Goal: Transaction & Acquisition: Obtain resource

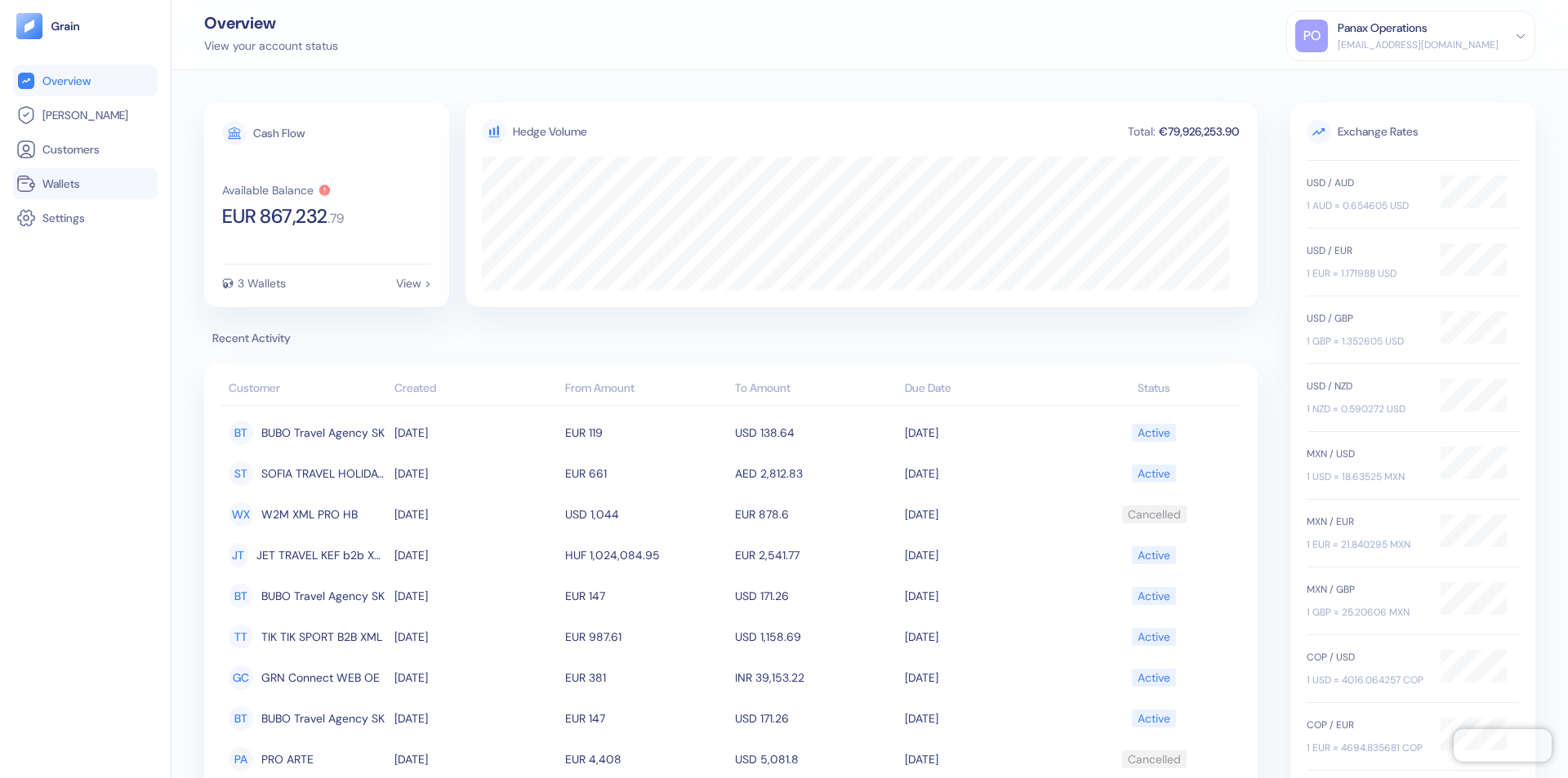
click at [85, 184] on link "Wallets" at bounding box center [86, 183] width 138 height 20
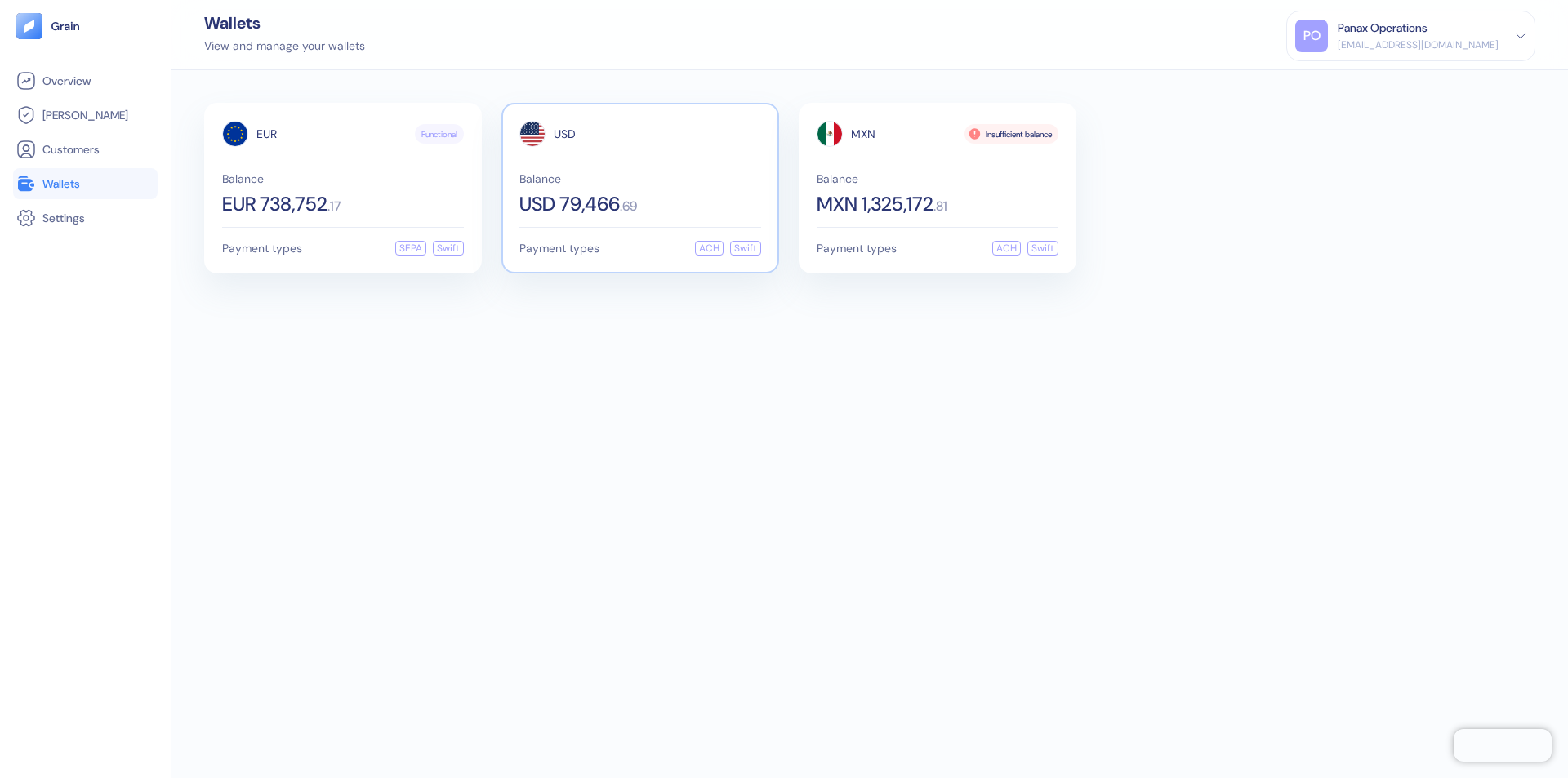
click at [564, 134] on span "USD" at bounding box center [565, 133] width 22 height 11
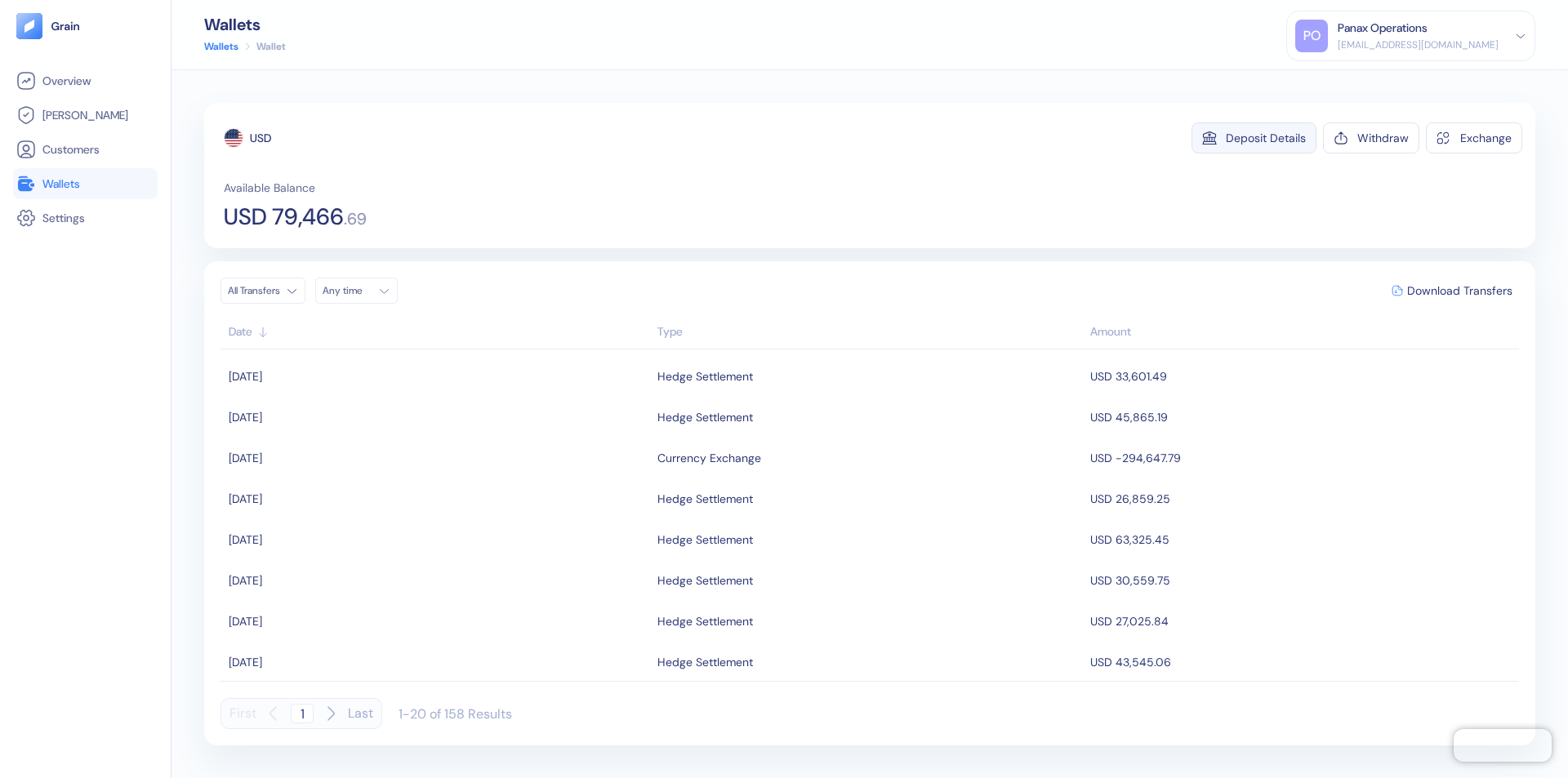
click at [1265, 138] on div "Deposit Details" at bounding box center [1265, 137] width 80 height 11
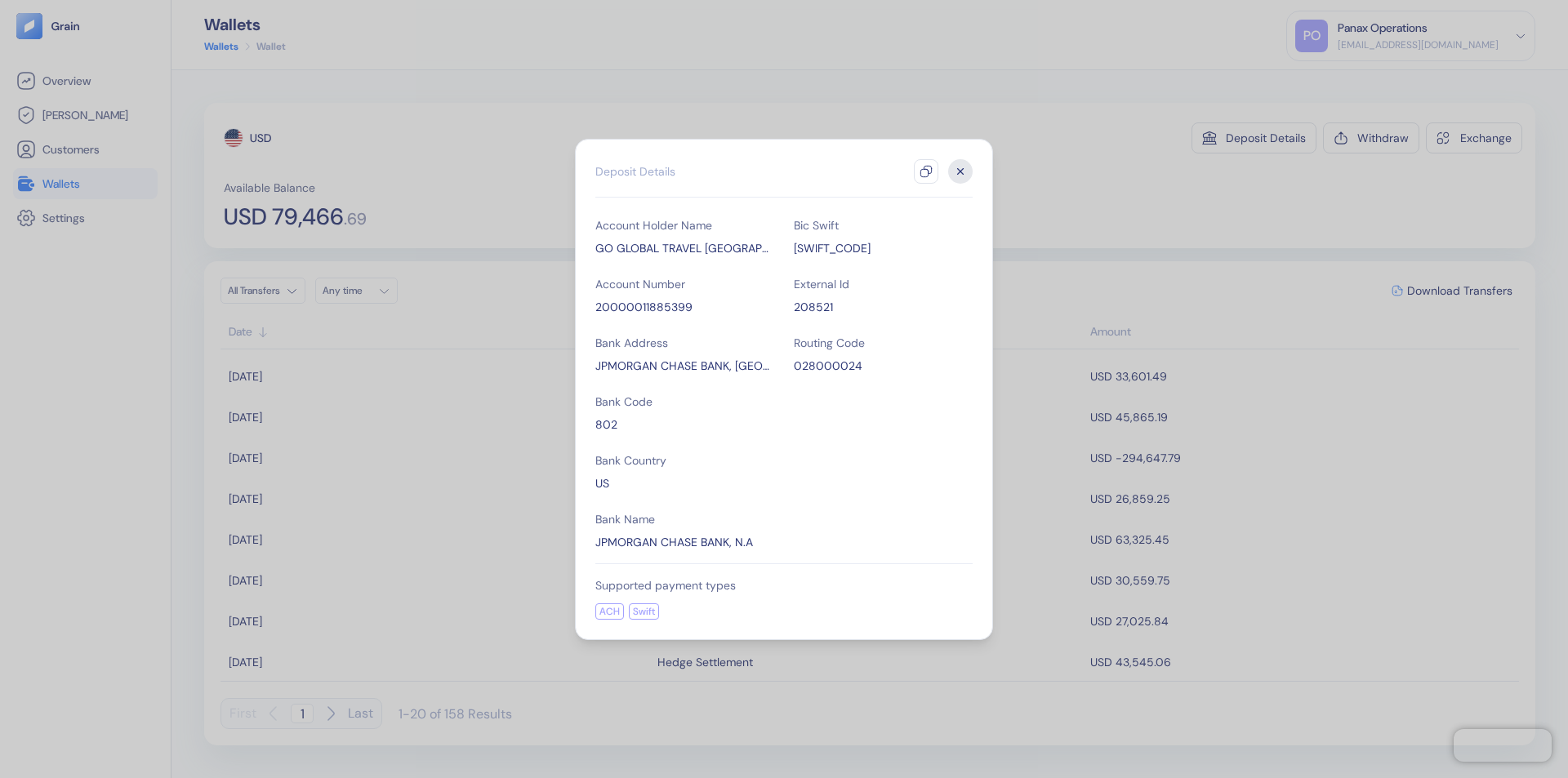
click at [926, 171] on icon "button" at bounding box center [926, 171] width 13 height 13
click at [960, 171] on icon "button" at bounding box center [960, 171] width 6 height 6
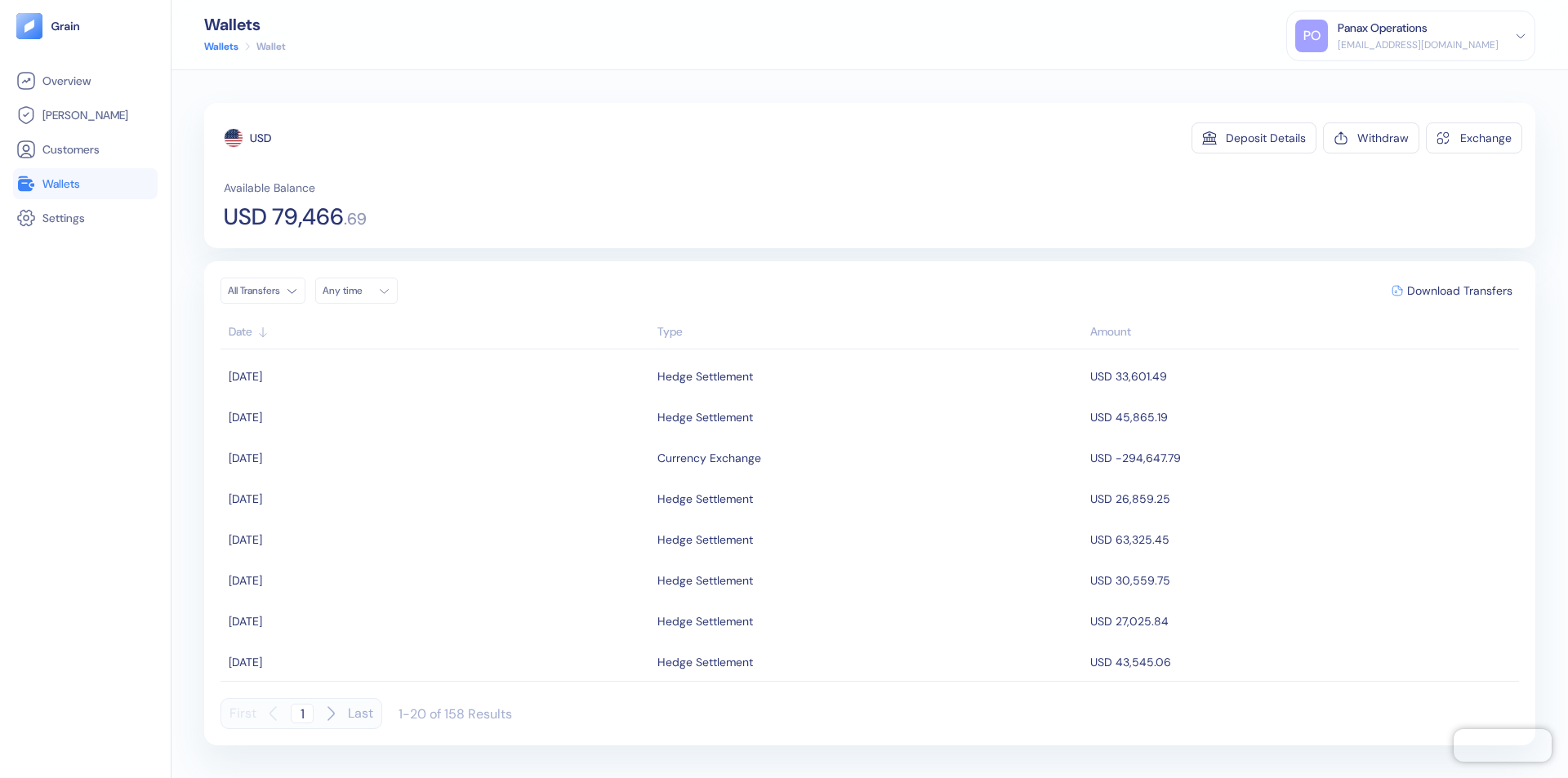
click at [361, 290] on div "Any time" at bounding box center [347, 290] width 49 height 13
click at [340, 375] on button "1" at bounding box center [340, 374] width 20 height 20
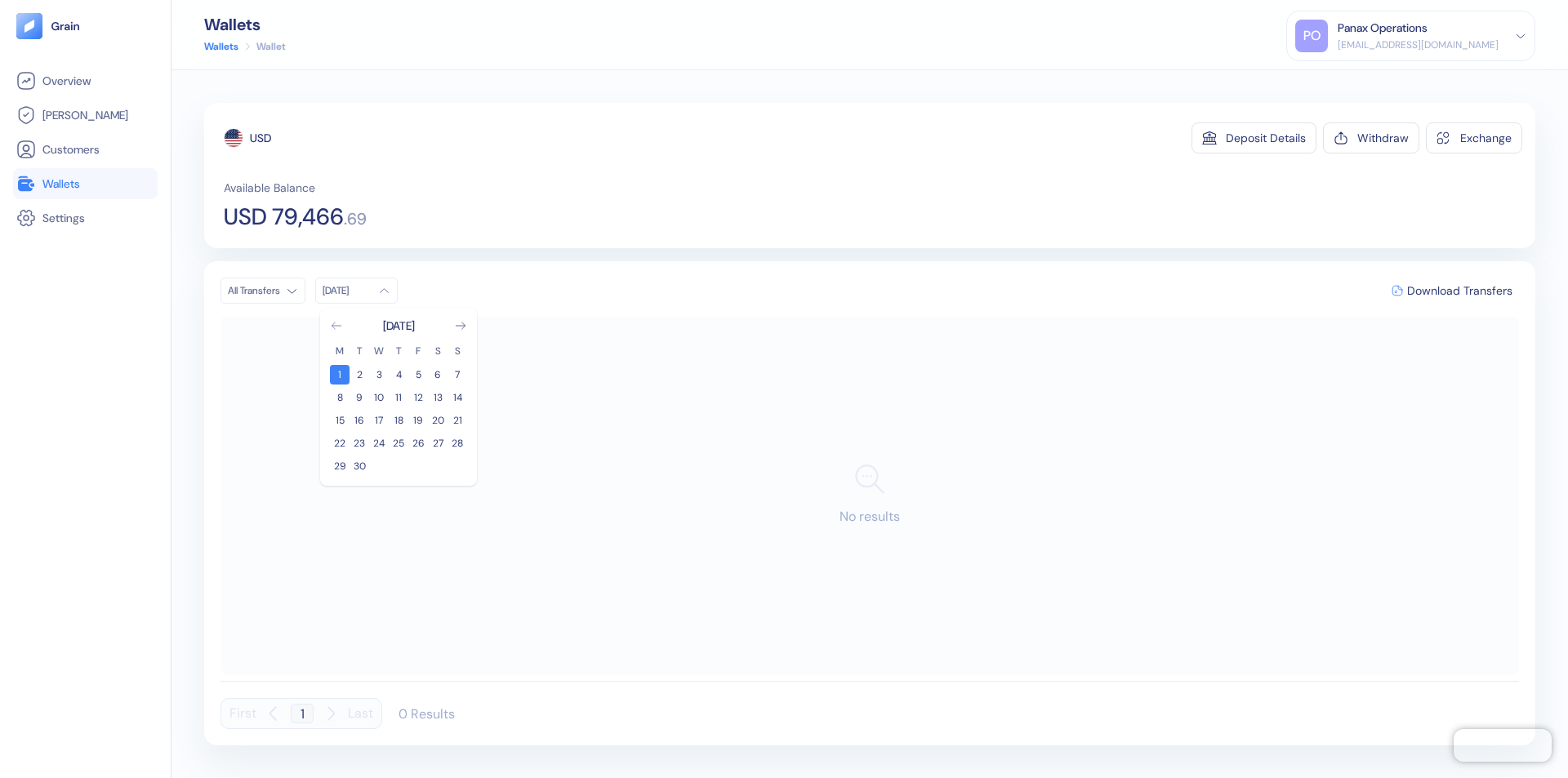
click at [336, 326] on icon "Go to previous month" at bounding box center [336, 326] width 9 height 7
click at [437, 375] on button "2" at bounding box center [437, 374] width 20 height 20
click at [260, 138] on div "USD" at bounding box center [260, 137] width 22 height 16
click at [1459, 290] on span "Download Transfers" at bounding box center [1460, 290] width 105 height 11
click at [85, 184] on link "Wallets" at bounding box center [86, 183] width 138 height 20
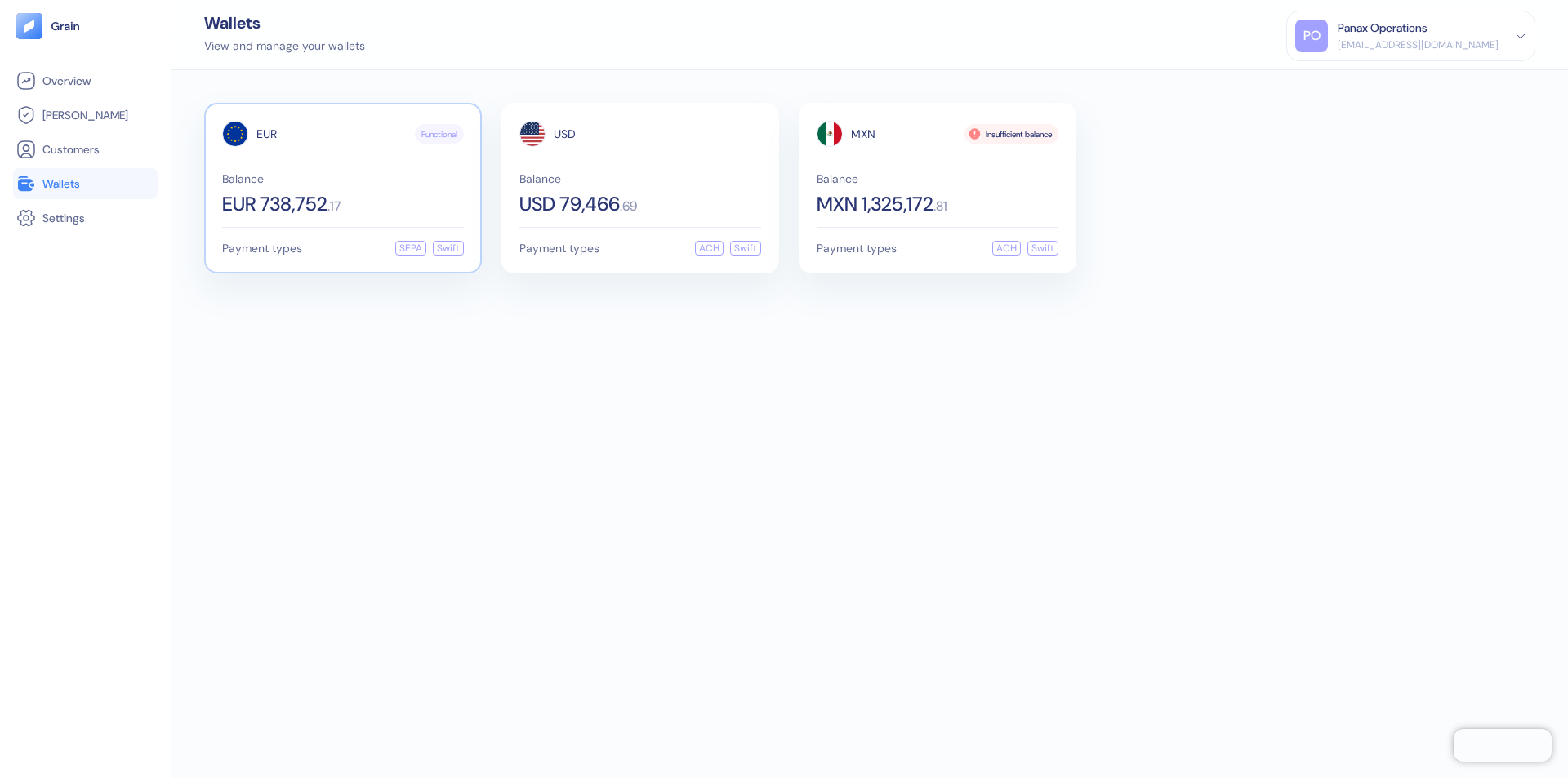
click at [266, 134] on span "EUR" at bounding box center [267, 133] width 21 height 11
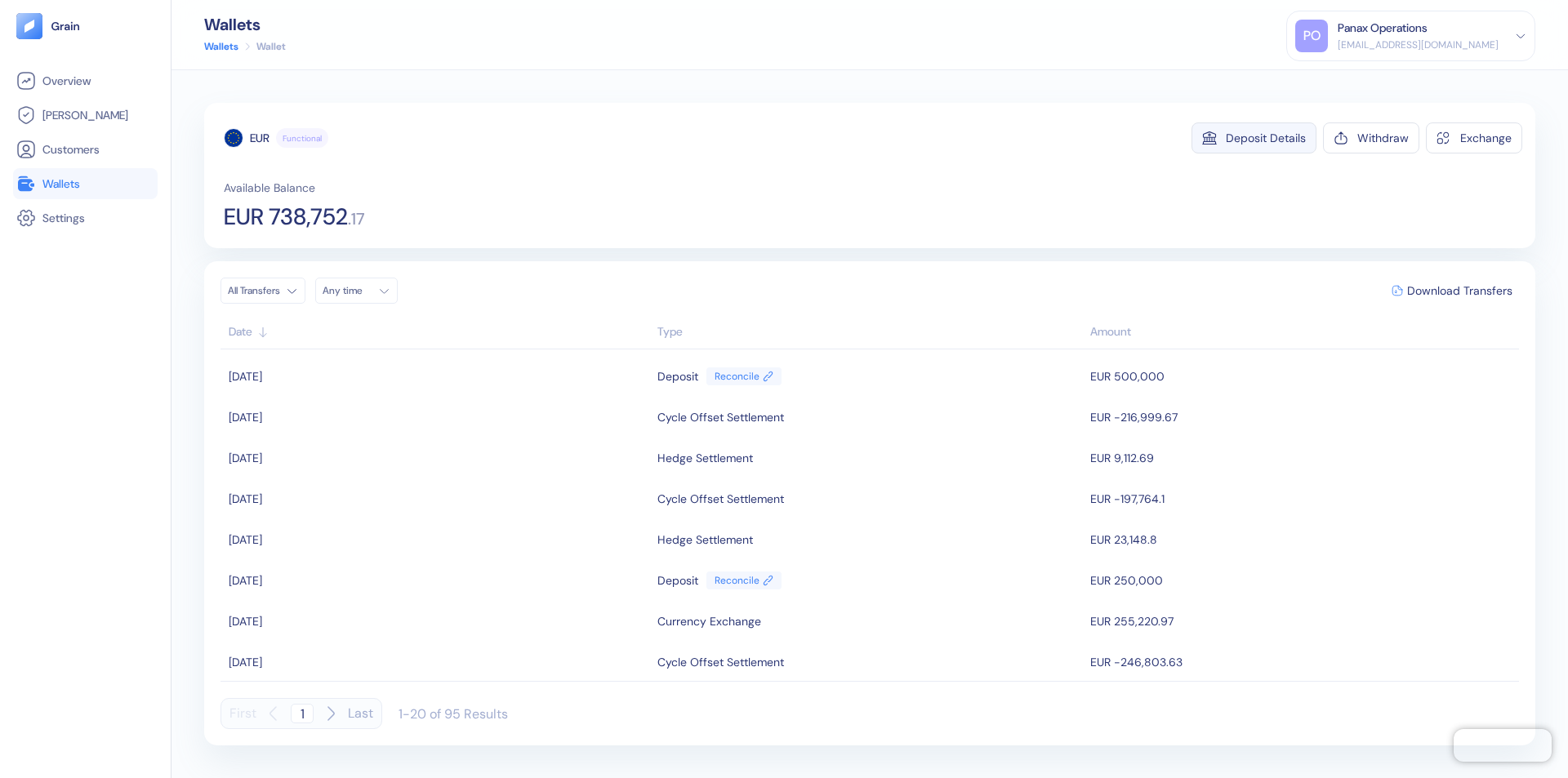
click at [1265, 138] on div "Deposit Details" at bounding box center [1265, 137] width 80 height 11
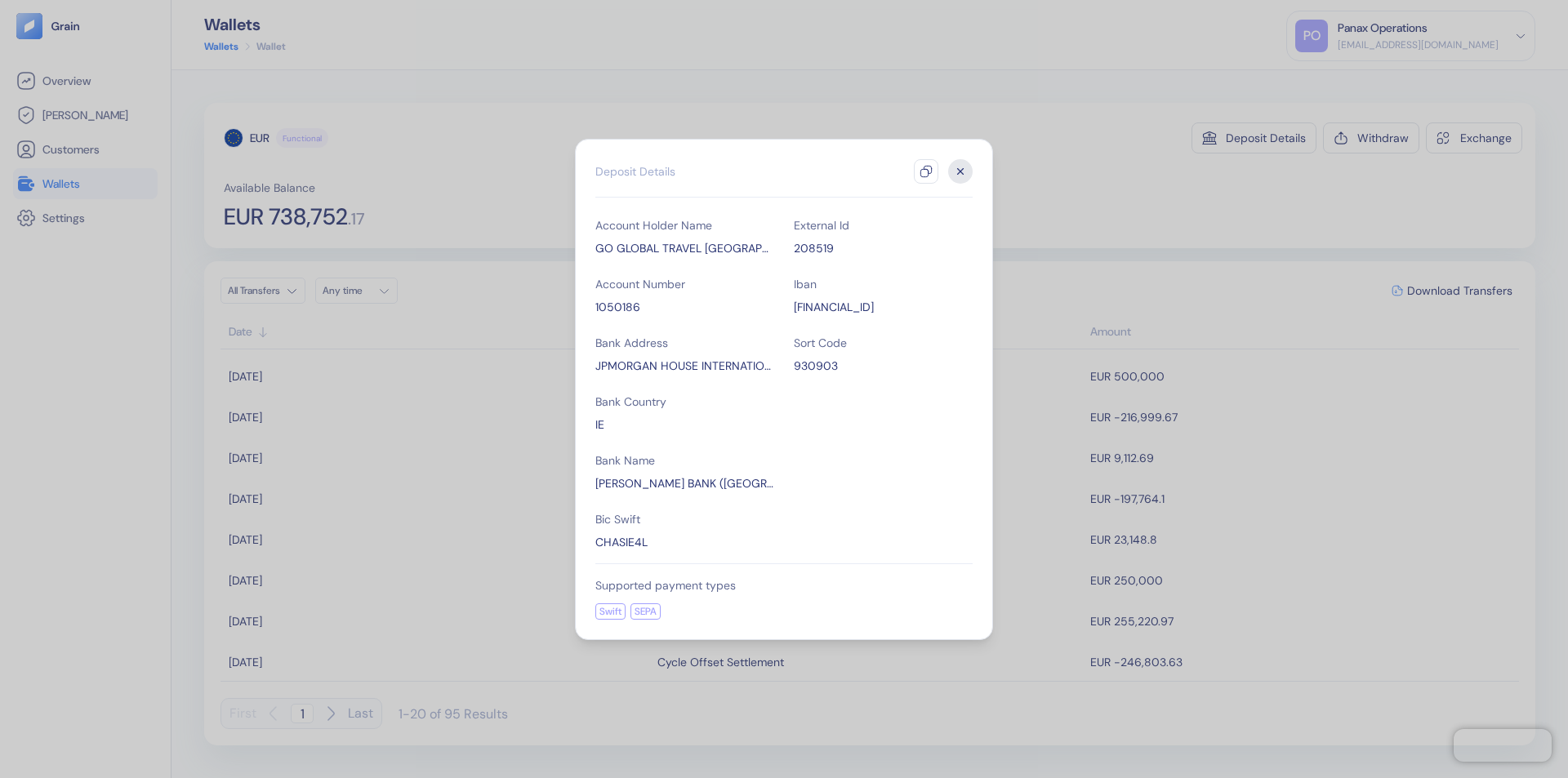
click at [926, 171] on icon "button" at bounding box center [926, 171] width 13 height 13
click at [960, 171] on icon "button" at bounding box center [960, 171] width 6 height 6
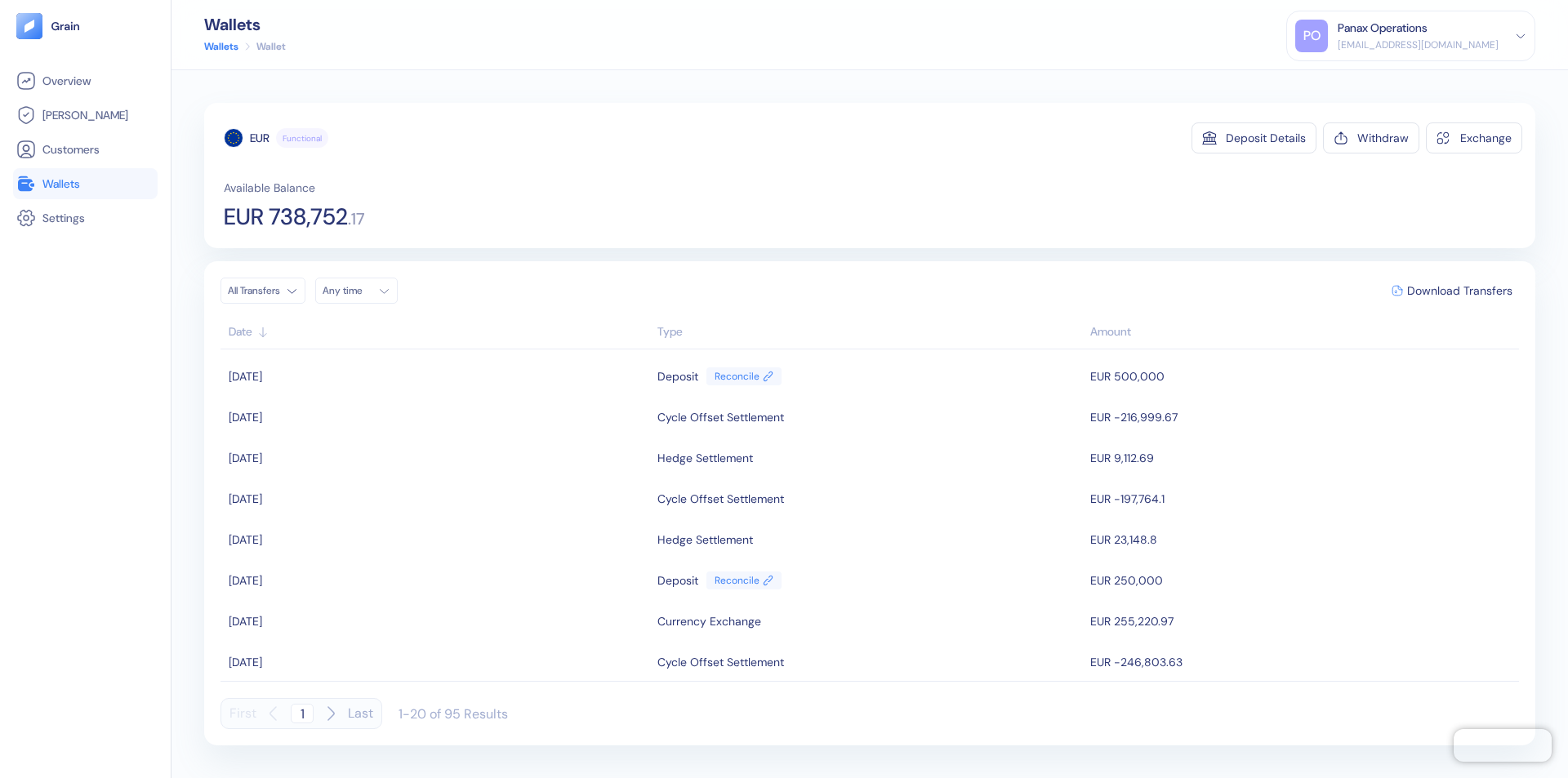
click at [361, 290] on div "Any time" at bounding box center [347, 290] width 49 height 13
click at [340, 375] on button "1" at bounding box center [340, 374] width 20 height 20
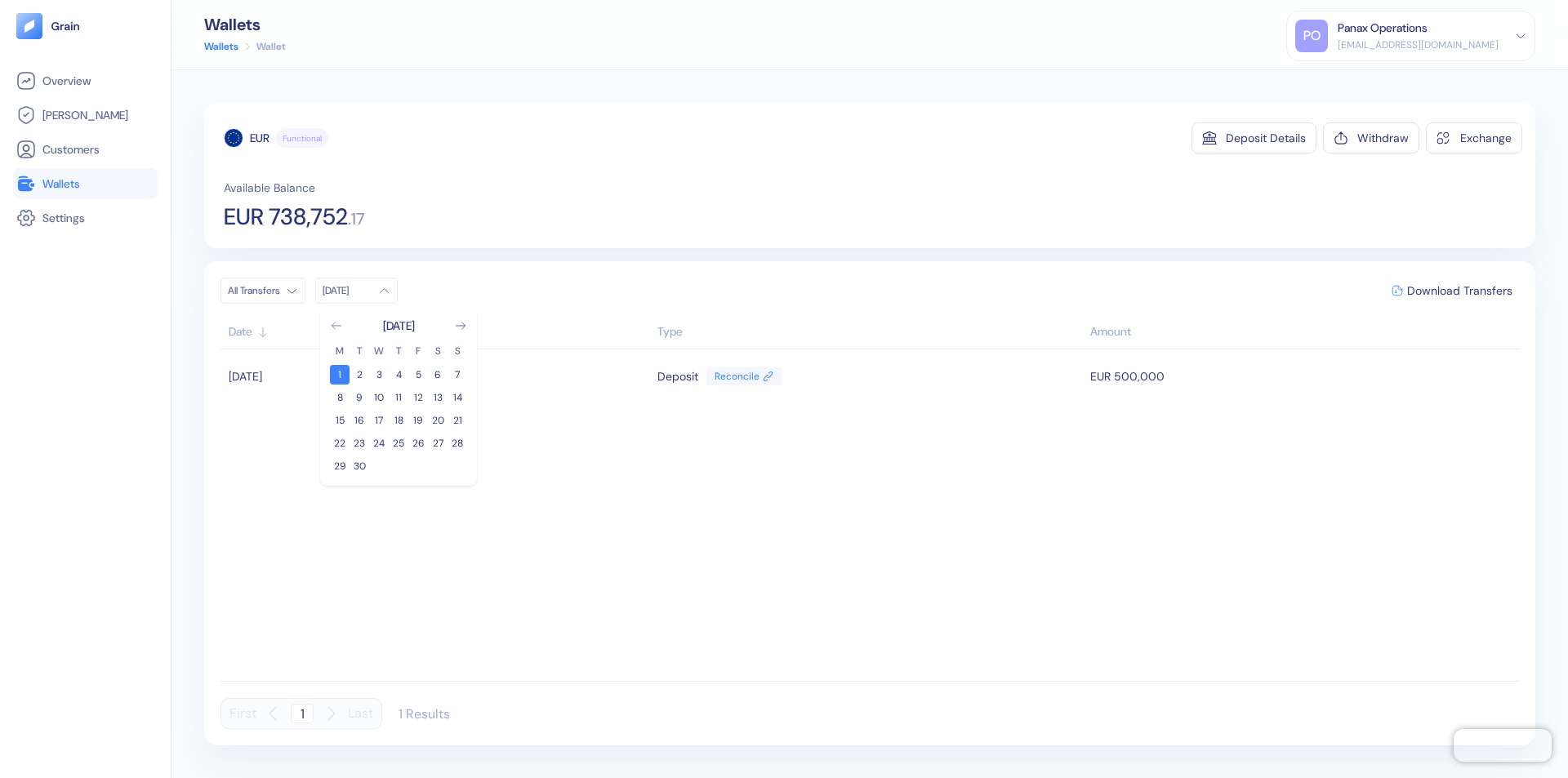
click at [336, 326] on icon "Go to previous month" at bounding box center [336, 326] width 9 height 7
click at [437, 375] on button "2" at bounding box center [437, 374] width 20 height 20
click at [259, 138] on div "EUR" at bounding box center [259, 137] width 20 height 16
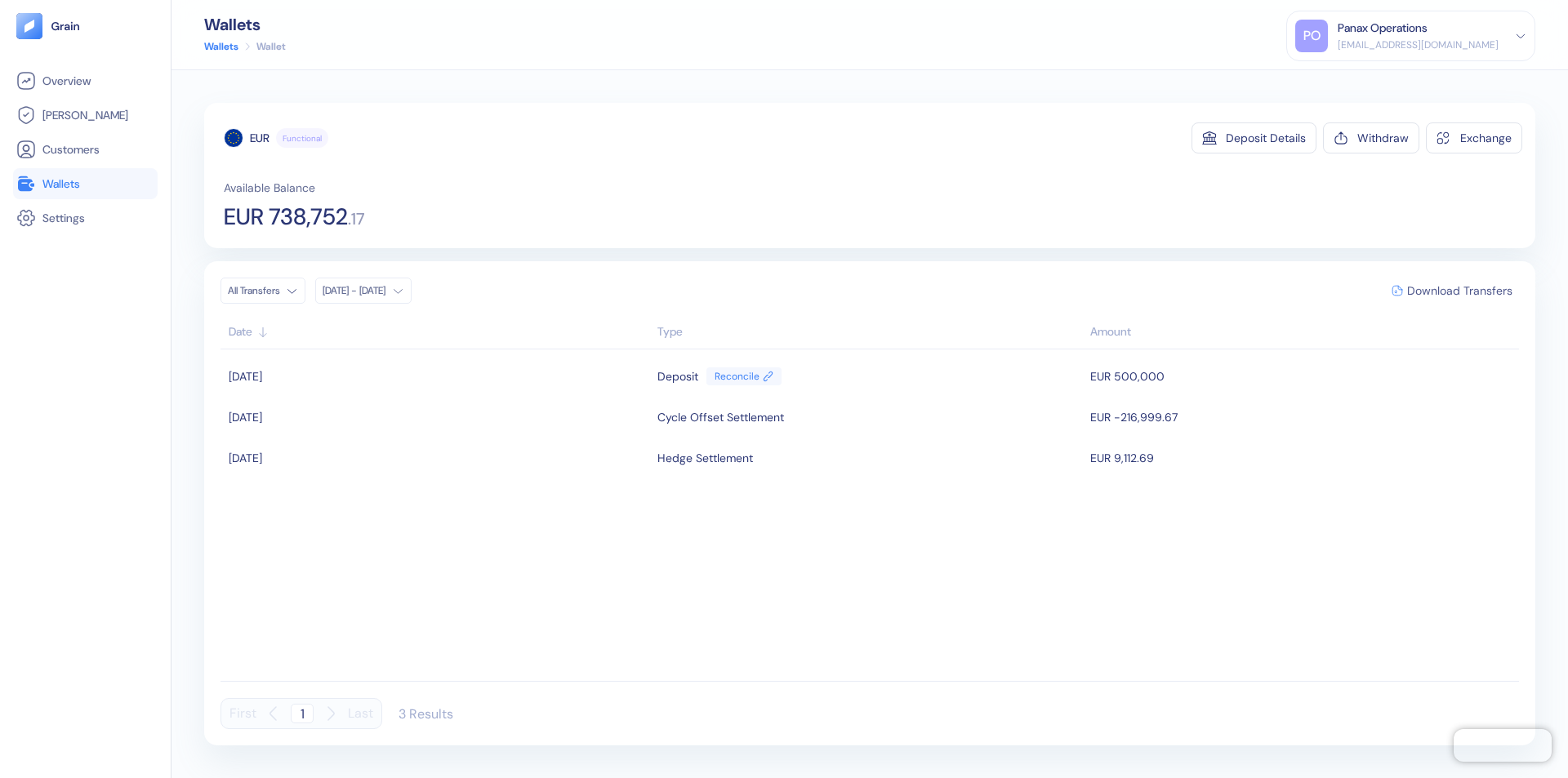
click at [1459, 290] on span "Download Transfers" at bounding box center [1460, 290] width 105 height 11
click at [85, 184] on link "Wallets" at bounding box center [86, 183] width 138 height 20
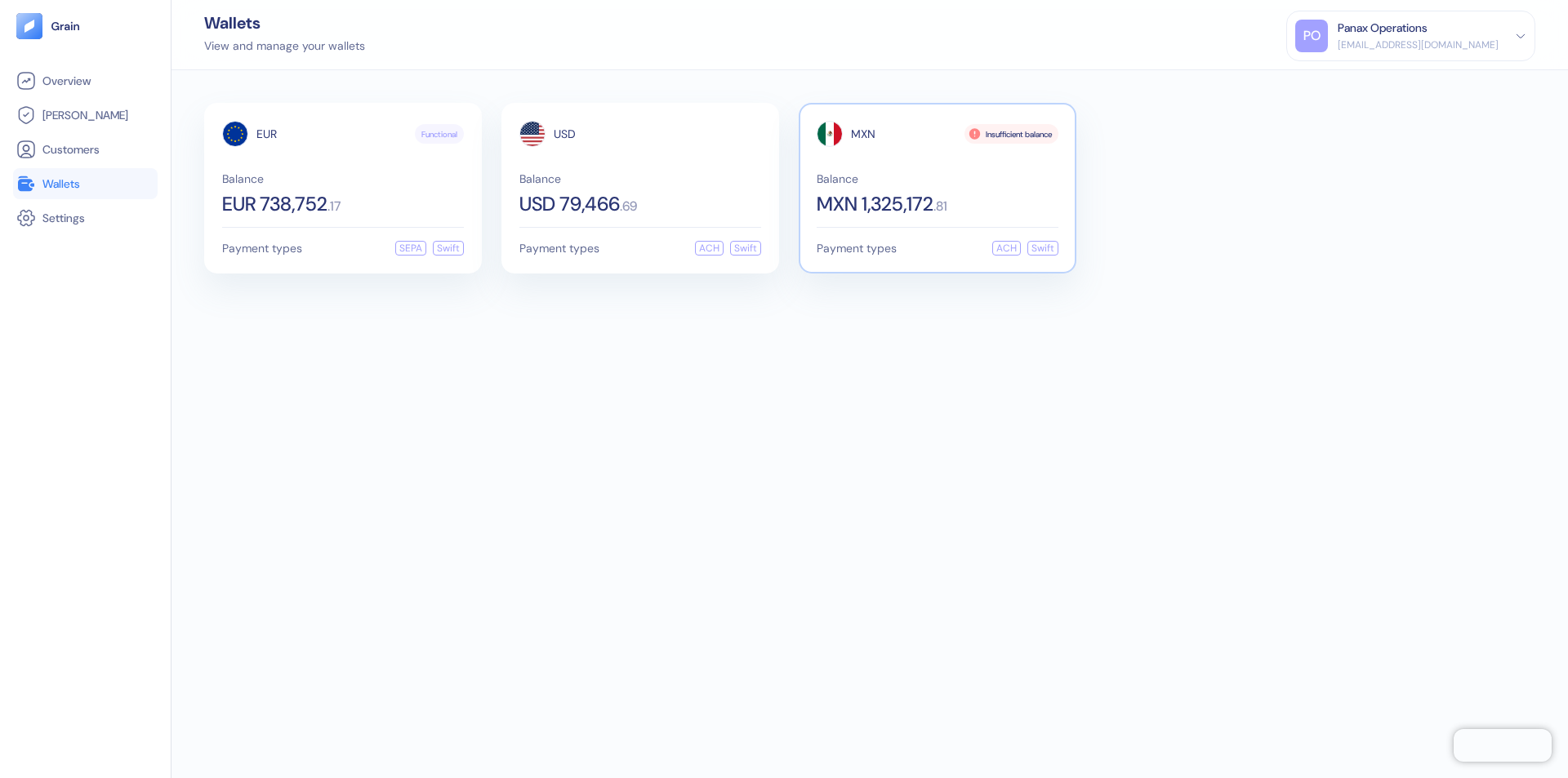
click at [864, 134] on span "MXN" at bounding box center [863, 133] width 24 height 11
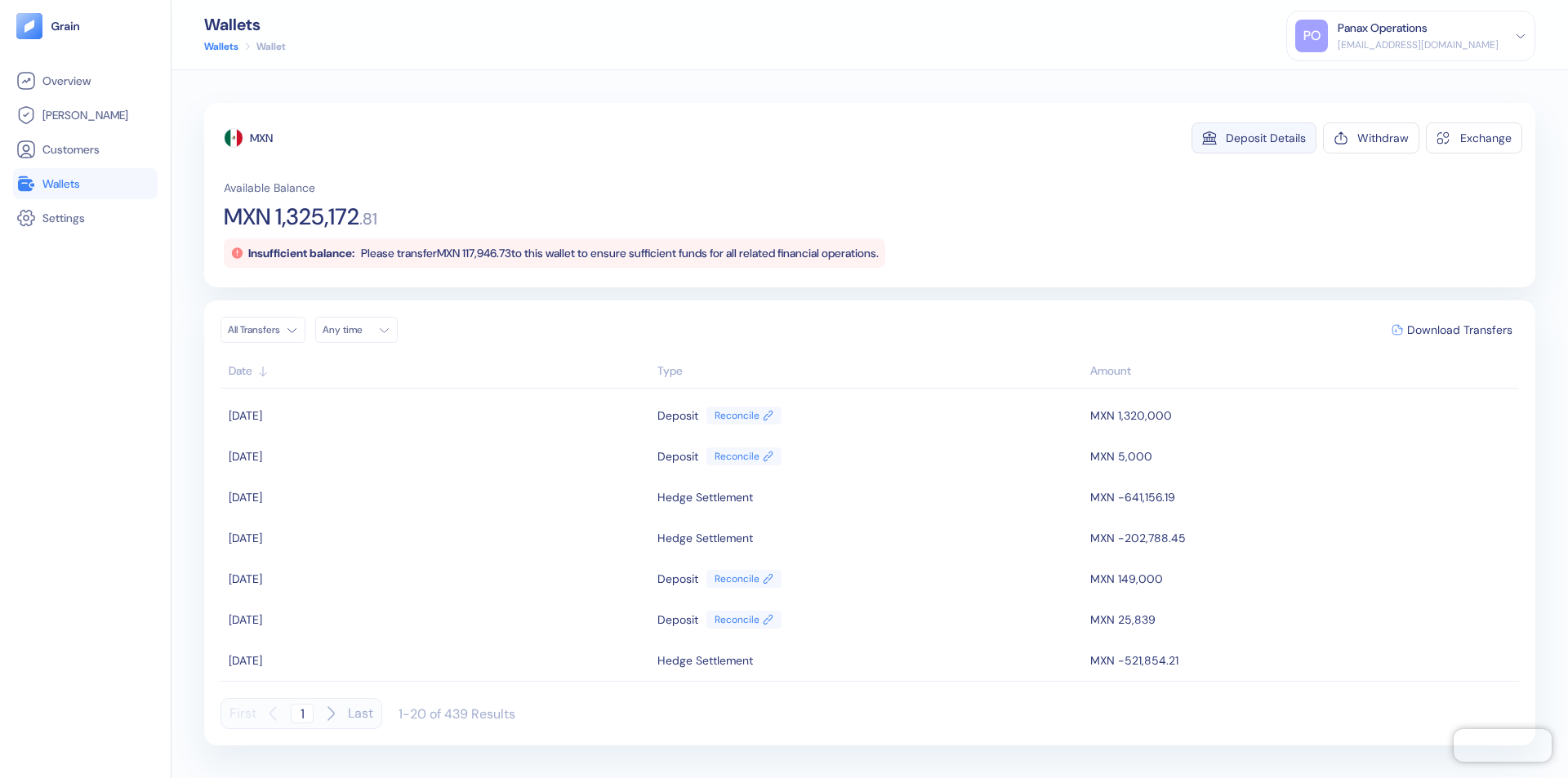
click at [1265, 138] on div "Deposit Details" at bounding box center [1265, 137] width 80 height 11
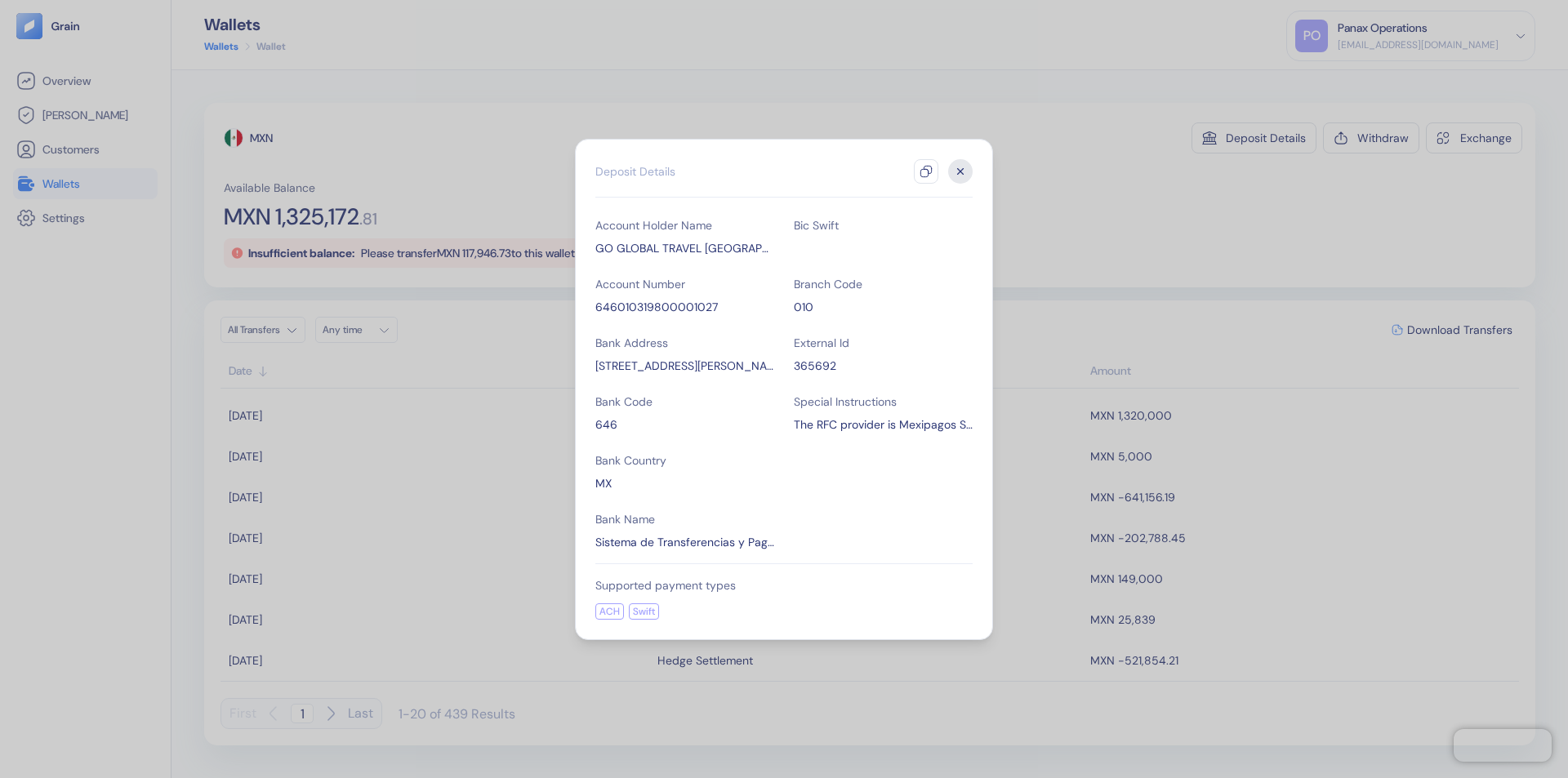
click at [926, 171] on icon "button" at bounding box center [926, 171] width 13 height 13
click at [960, 171] on icon "button" at bounding box center [960, 171] width 6 height 6
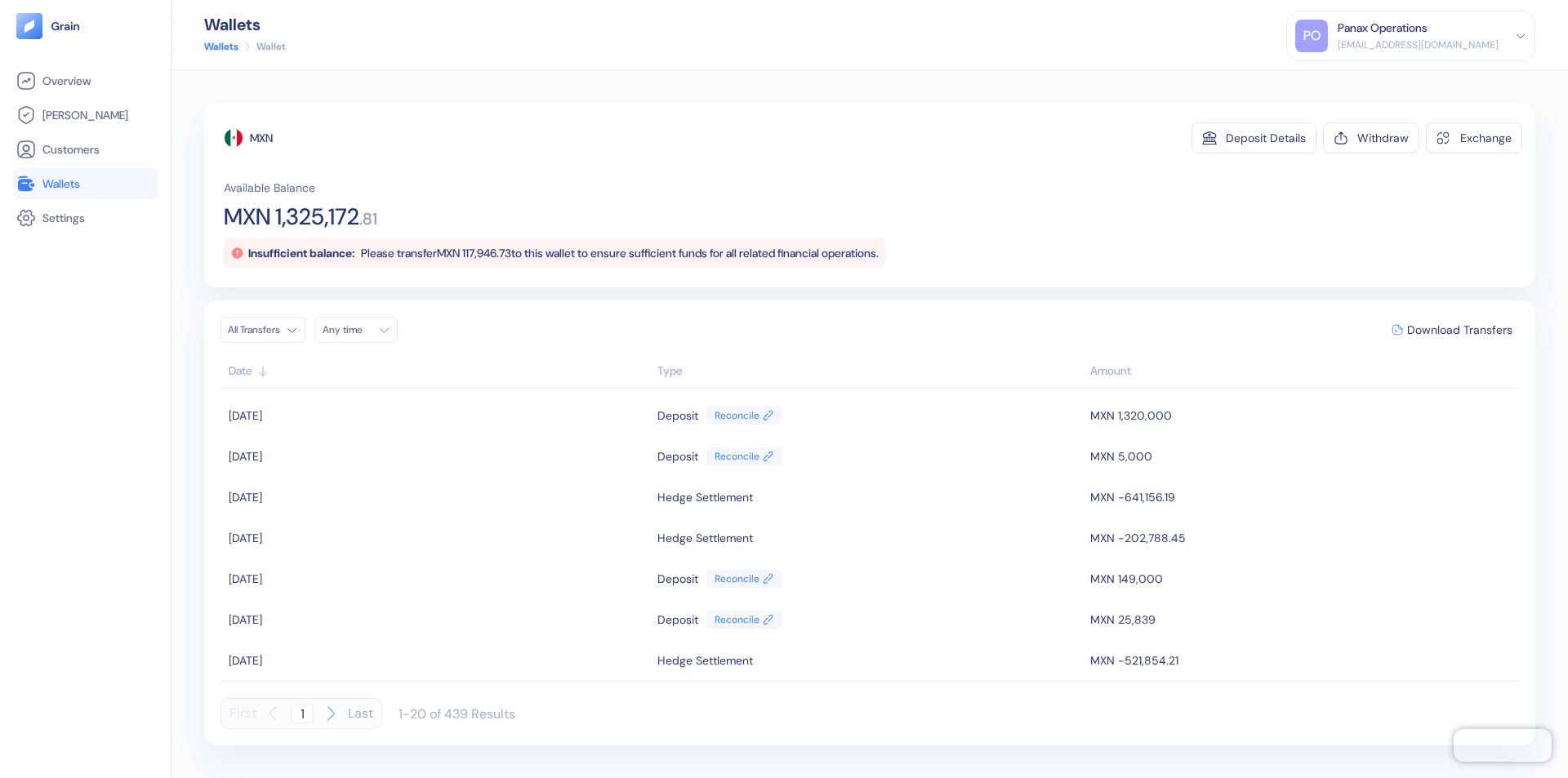
click at [361, 330] on div "Any time" at bounding box center [347, 329] width 49 height 13
click at [340, 414] on button "1" at bounding box center [340, 414] width 20 height 20
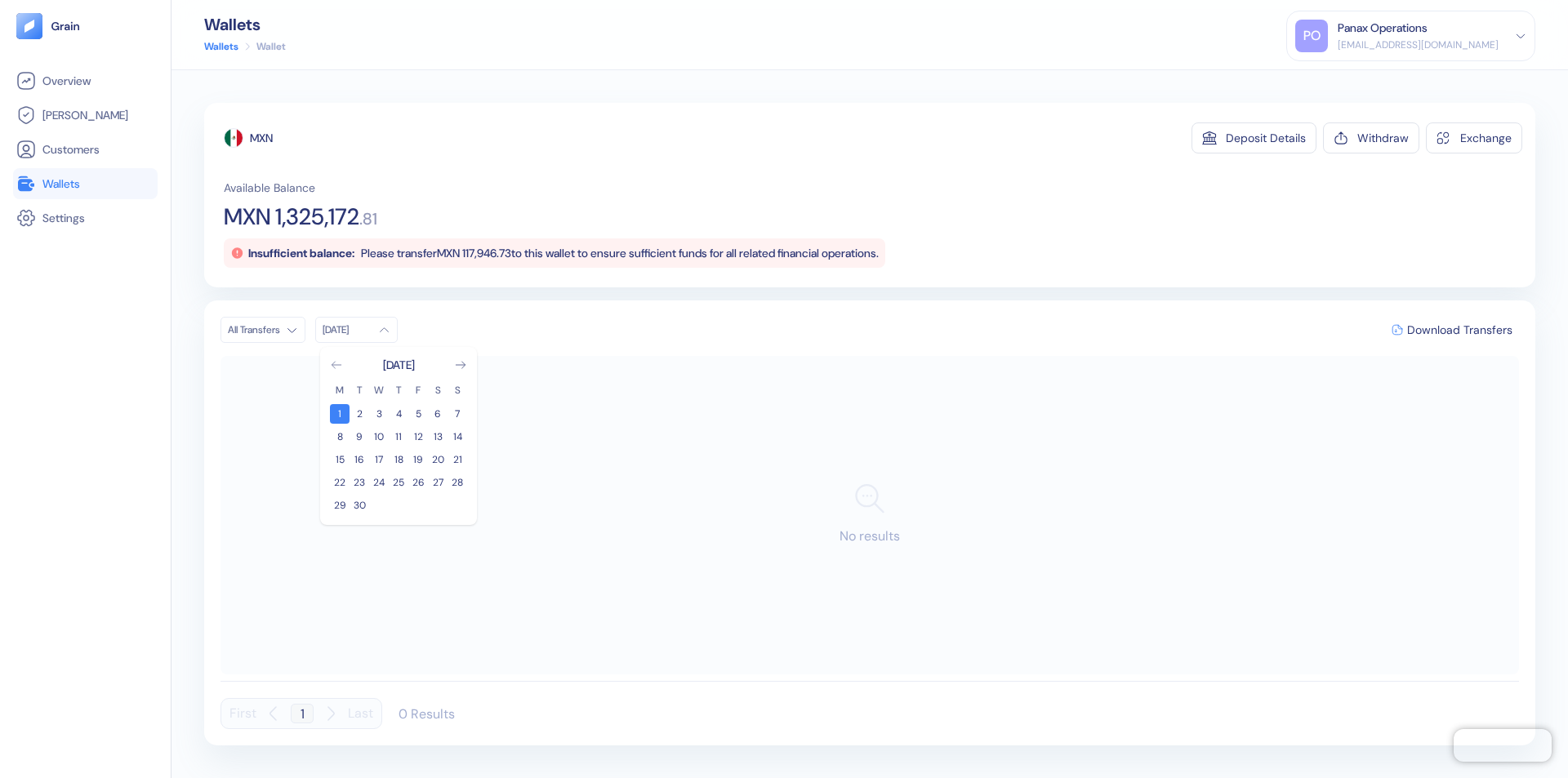
click at [336, 365] on icon "Go to previous month" at bounding box center [336, 366] width 9 height 7
click at [437, 414] on button "2" at bounding box center [437, 414] width 20 height 20
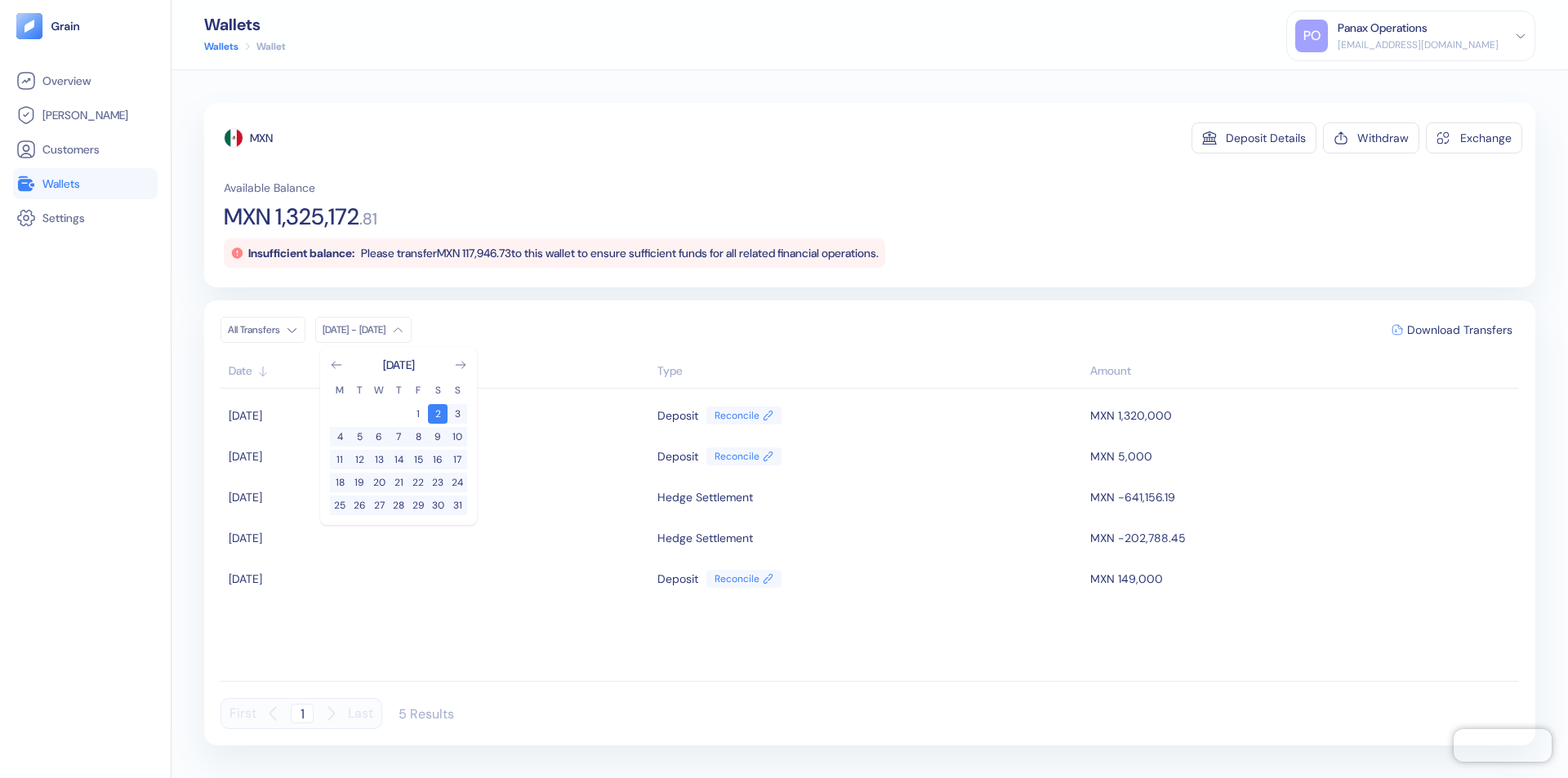
click at [262, 138] on div "MXN" at bounding box center [261, 137] width 22 height 16
click at [1459, 330] on span "Download Transfers" at bounding box center [1460, 329] width 105 height 11
click at [1427, 36] on div "Panax Operations" at bounding box center [1383, 29] width 90 height 17
click at [1361, 81] on div "Sign Out" at bounding box center [1339, 81] width 45 height 17
